Goal: Navigation & Orientation: Find specific page/section

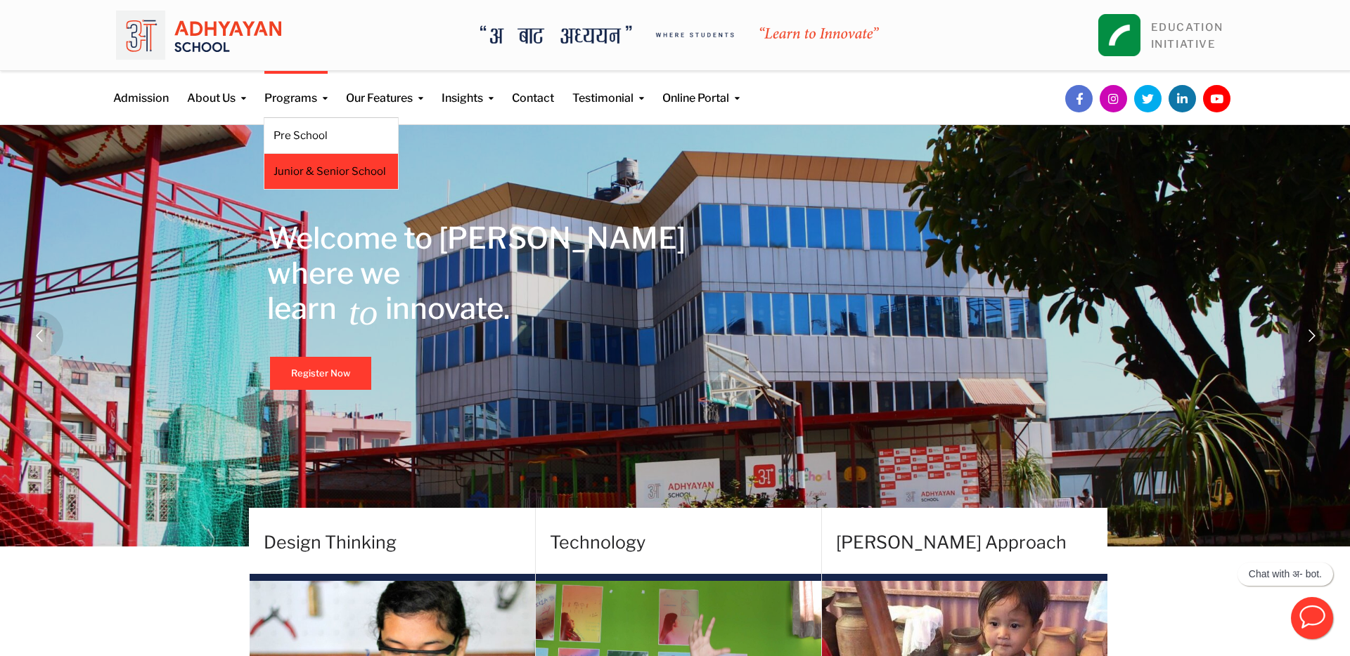
click at [316, 162] on li "Junior & Senior School" at bounding box center [331, 172] width 135 height 36
click at [335, 171] on link "Junior & Senior School" at bounding box center [330, 171] width 115 height 15
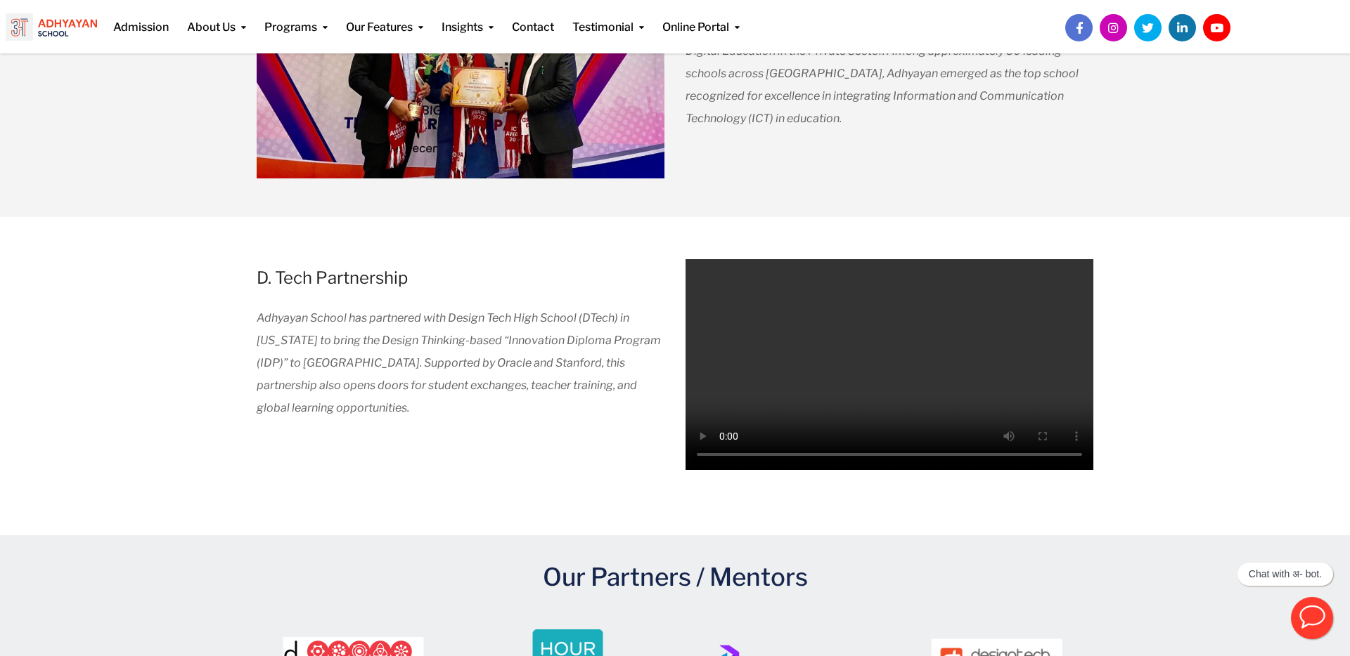
scroll to position [2005, 0]
